Goal: Download file/media

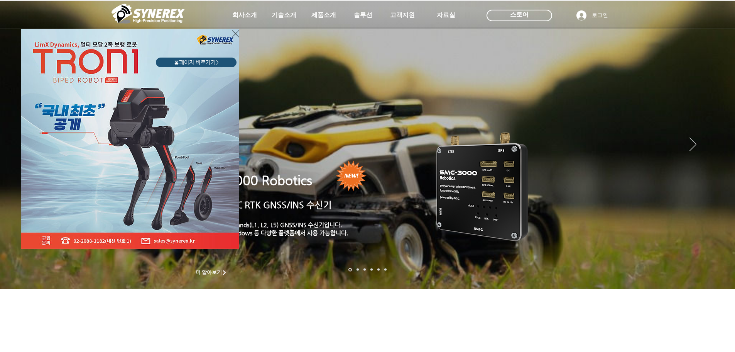
click at [311, 19] on div "LimX Dinamics" at bounding box center [367, 176] width 735 height 352
click at [318, 17] on div "LimX Dinamics" at bounding box center [367, 176] width 735 height 352
drag, startPoint x: 318, startPoint y: 17, endPoint x: 254, endPoint y: 34, distance: 66.1
click at [308, 19] on div "LimX Dinamics" at bounding box center [367, 176] width 735 height 352
click at [235, 32] on icon "사이트로 돌아가기" at bounding box center [235, 34] width 7 height 10
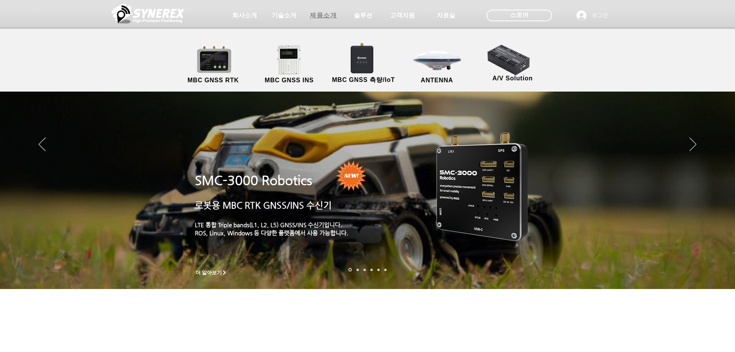
click at [320, 19] on span "제품소개" at bounding box center [323, 16] width 27 height 8
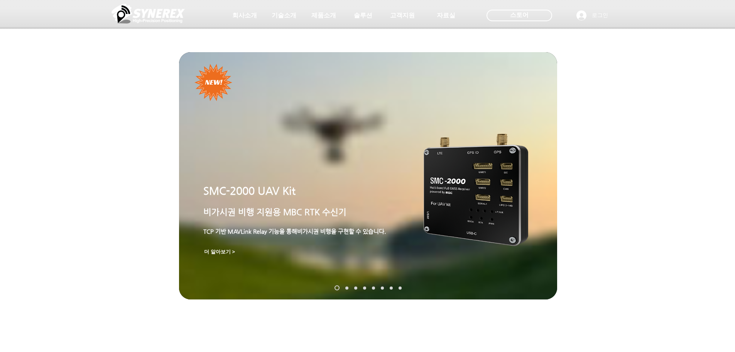
click at [211, 60] on div at bounding box center [367, 57] width 735 height 114
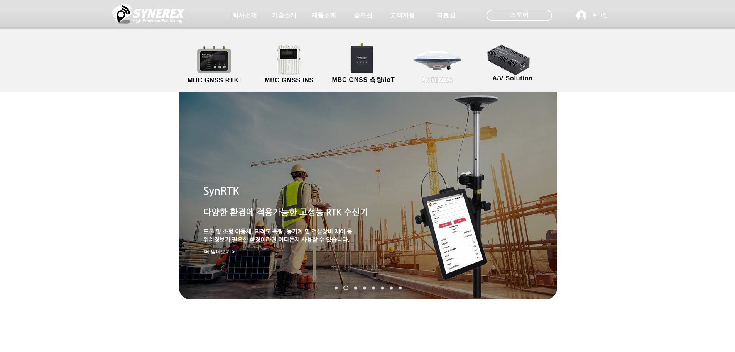
click at [425, 68] on link "ANTENNA" at bounding box center [437, 64] width 69 height 41
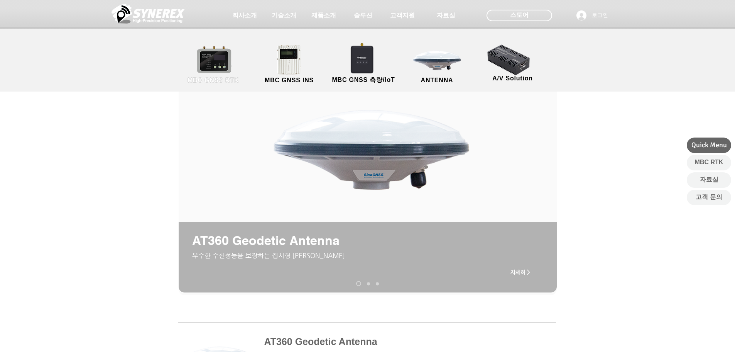
click at [228, 68] on link "MBC GNSS RTK" at bounding box center [213, 64] width 69 height 41
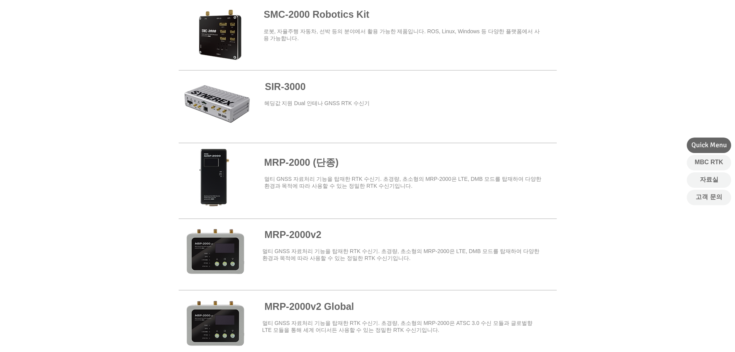
scroll to position [540, 0]
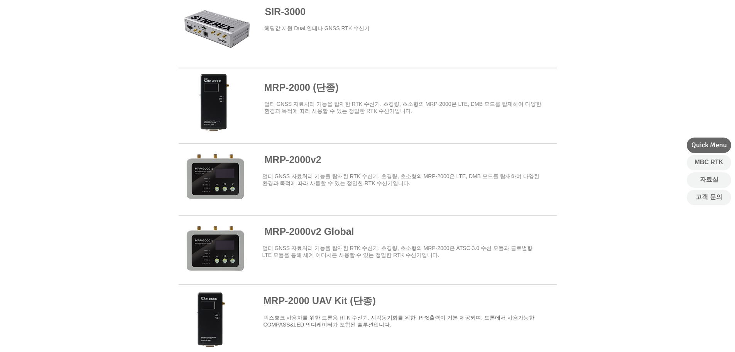
click at [227, 101] on span at bounding box center [368, 103] width 378 height 68
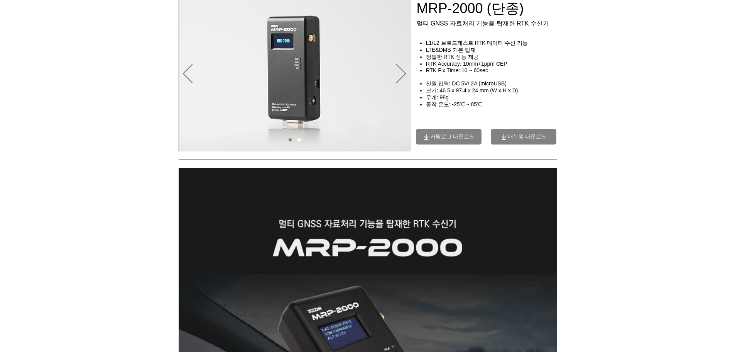
scroll to position [39, 0]
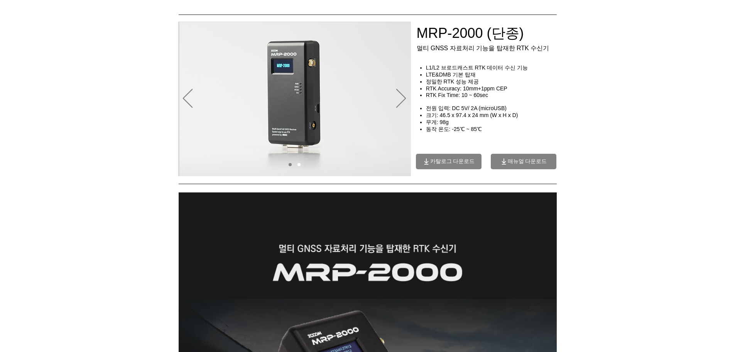
click at [516, 162] on span "매뉴얼 다운로드" at bounding box center [527, 161] width 39 height 7
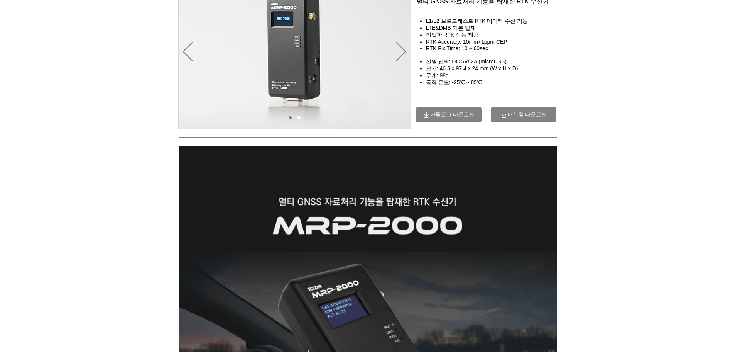
scroll to position [0, 0]
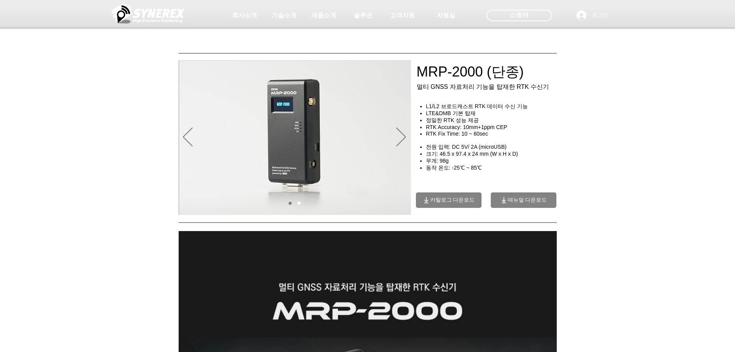
click at [463, 202] on span "카탈로그 다운로드" at bounding box center [452, 199] width 45 height 7
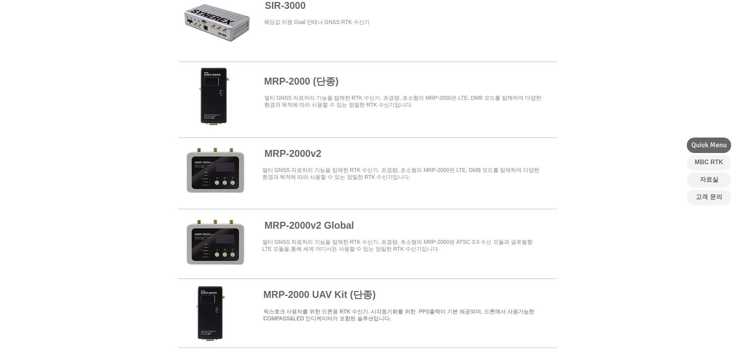
scroll to position [425, 0]
